Goal: Book appointment/travel/reservation

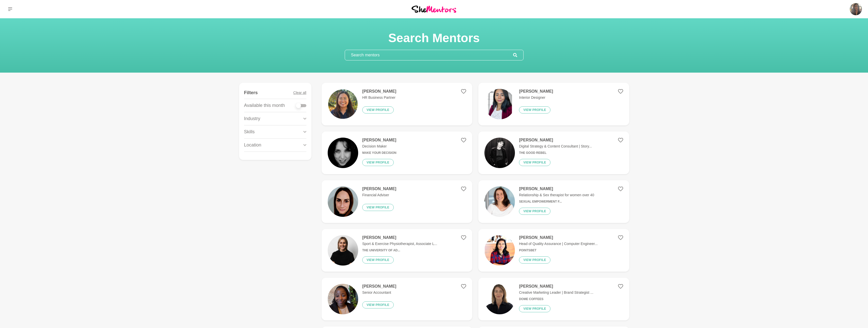
click at [396, 57] on input "text" at bounding box center [429, 55] width 168 height 10
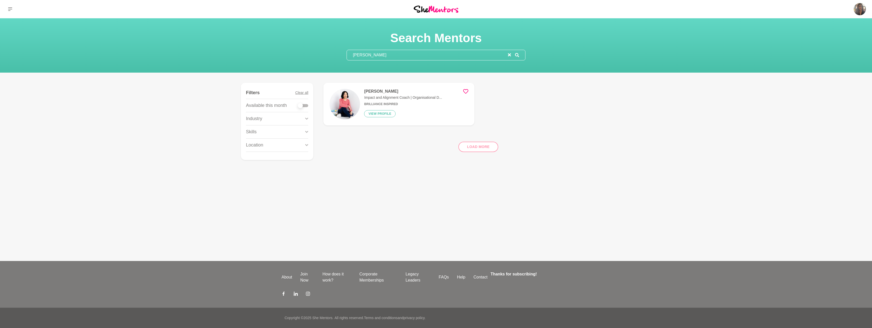
type input "[PERSON_NAME]"
click at [391, 94] on div "[PERSON_NAME] Impact and Alignment Coach | Organisational D... Brilliance Inspi…" at bounding box center [401, 104] width 82 height 30
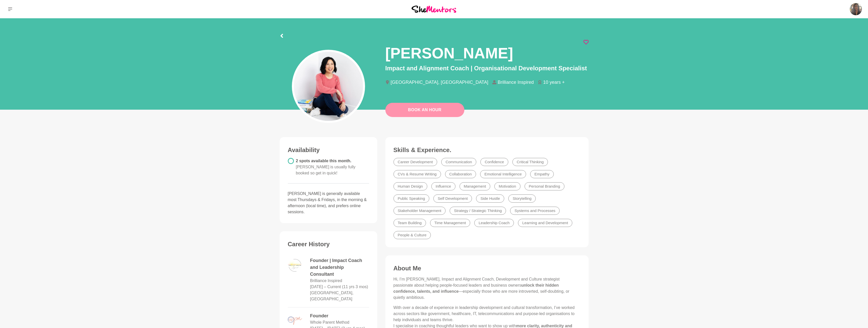
click at [418, 108] on link "Book An Hour" at bounding box center [424, 110] width 79 height 14
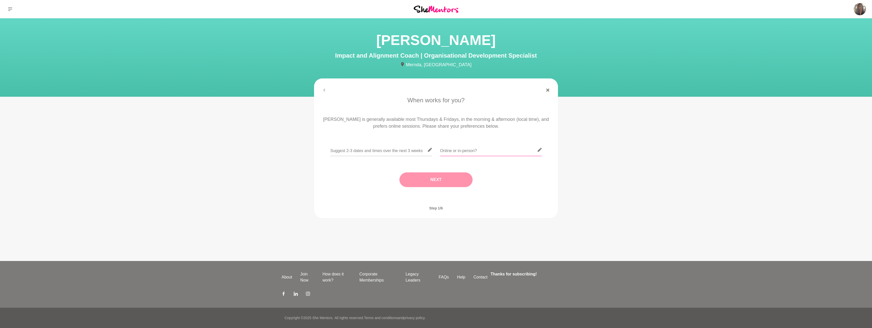
click at [477, 150] on input "text" at bounding box center [491, 150] width 102 height 12
click at [400, 150] on input "text" at bounding box center [381, 150] width 102 height 12
click at [361, 151] on input "text" at bounding box center [381, 150] width 102 height 12
type input "Thurs 9 or [DATE]"
click at [460, 153] on input "text" at bounding box center [491, 150] width 102 height 12
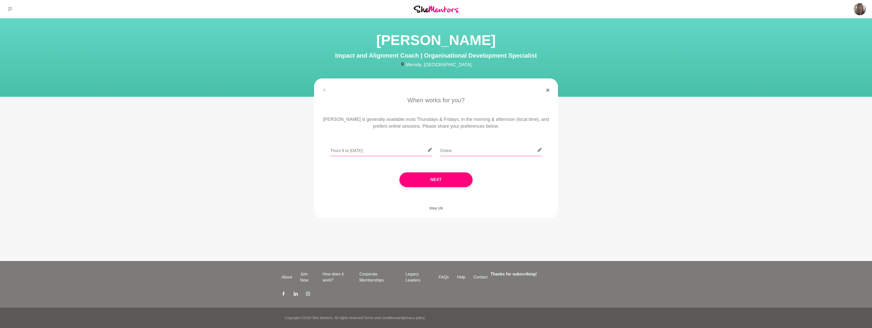
type input "Online"
click at [381, 152] on input "Thurs 9 or [DATE]" at bounding box center [381, 150] width 102 height 12
click at [371, 153] on input "Thurs 9 or [DATE]" at bounding box center [381, 150] width 102 height 12
click at [379, 150] on input "Thurs 9 or [DATE] anytime morning" at bounding box center [381, 150] width 102 height 12
type input "Thurs 9 or [DATE] anytime in morning"
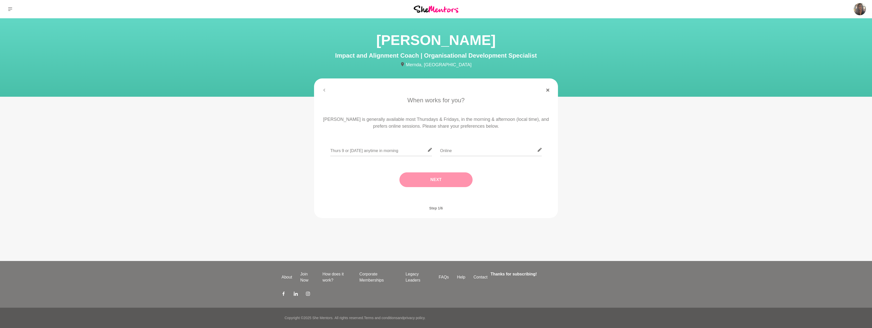
click at [409, 185] on button "Next" at bounding box center [435, 179] width 73 height 15
click at [420, 153] on input "text" at bounding box center [436, 150] width 102 height 12
type input "[GEOGRAPHIC_DATA]"
click at [414, 181] on button "Next" at bounding box center [435, 179] width 73 height 15
click at [423, 153] on input "text" at bounding box center [436, 150] width 102 height 12
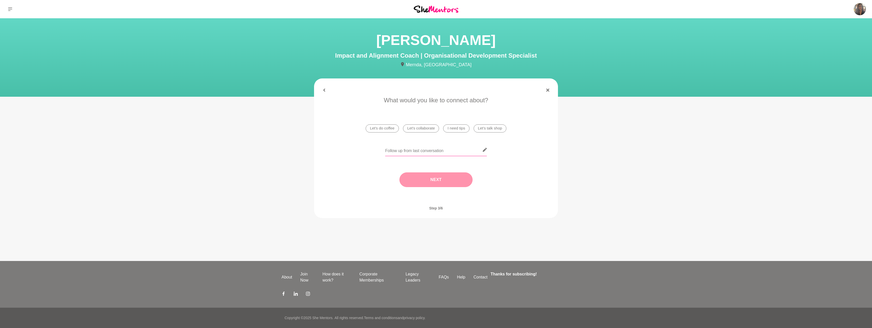
type input "Follow up from last conversation"
click at [431, 175] on button "Next" at bounding box center [435, 179] width 73 height 15
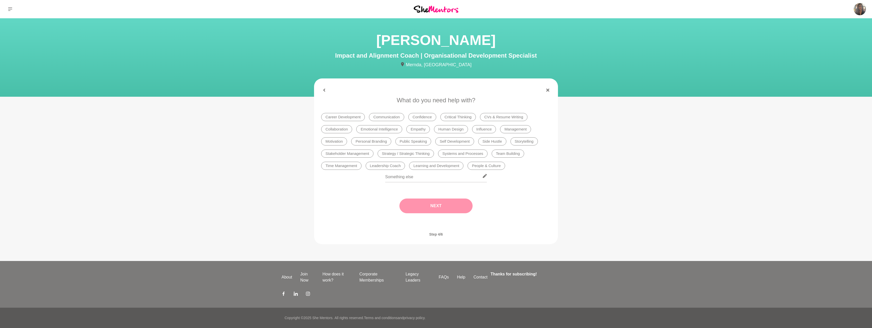
click at [345, 166] on li "Time Management" at bounding box center [341, 166] width 40 height 8
click at [336, 140] on li "Motivation" at bounding box center [334, 141] width 26 height 8
click at [457, 141] on li "Self Development" at bounding box center [454, 141] width 39 height 8
click at [449, 205] on button "Next" at bounding box center [435, 206] width 73 height 15
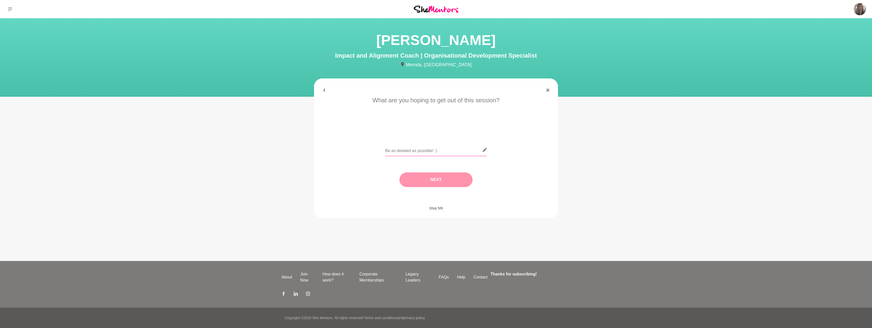
click at [446, 150] on input "text" at bounding box center [436, 150] width 102 height 12
type input "Dive into more on leading with authenticity and influence, learn about [PERSON_…"
click at [422, 176] on button "Next" at bounding box center [435, 179] width 73 height 15
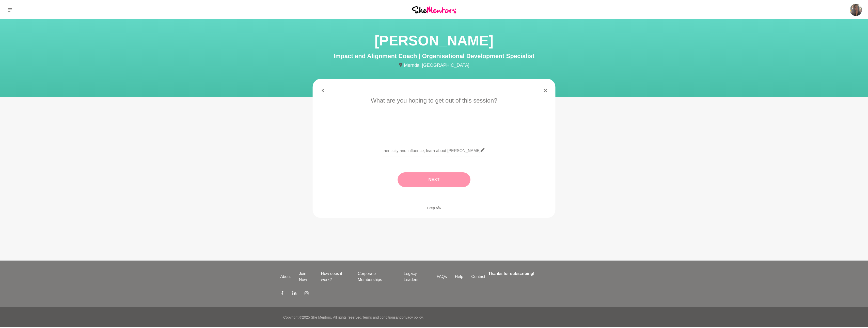
scroll to position [0, 0]
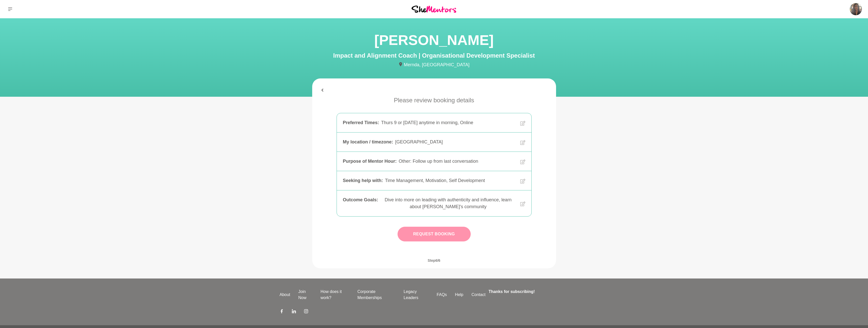
click at [443, 238] on button "Request Booking" at bounding box center [433, 234] width 73 height 15
